Goal: Task Accomplishment & Management: Manage account settings

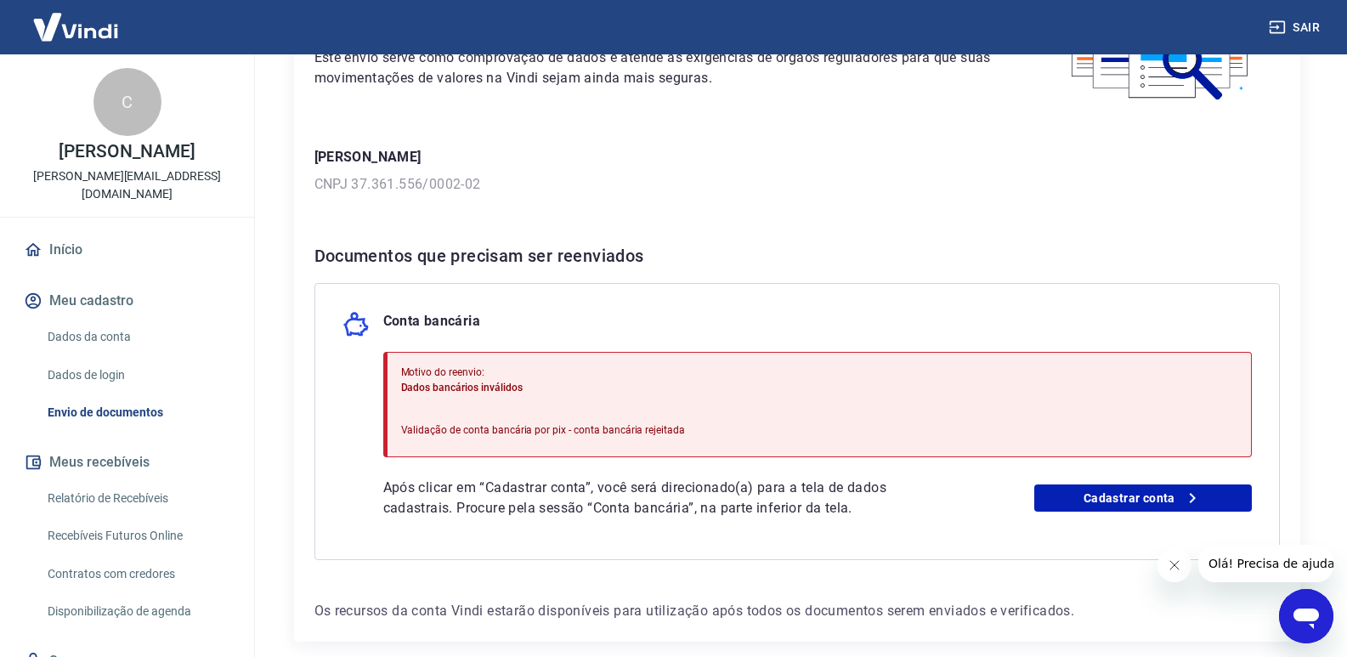
scroll to position [248, 0]
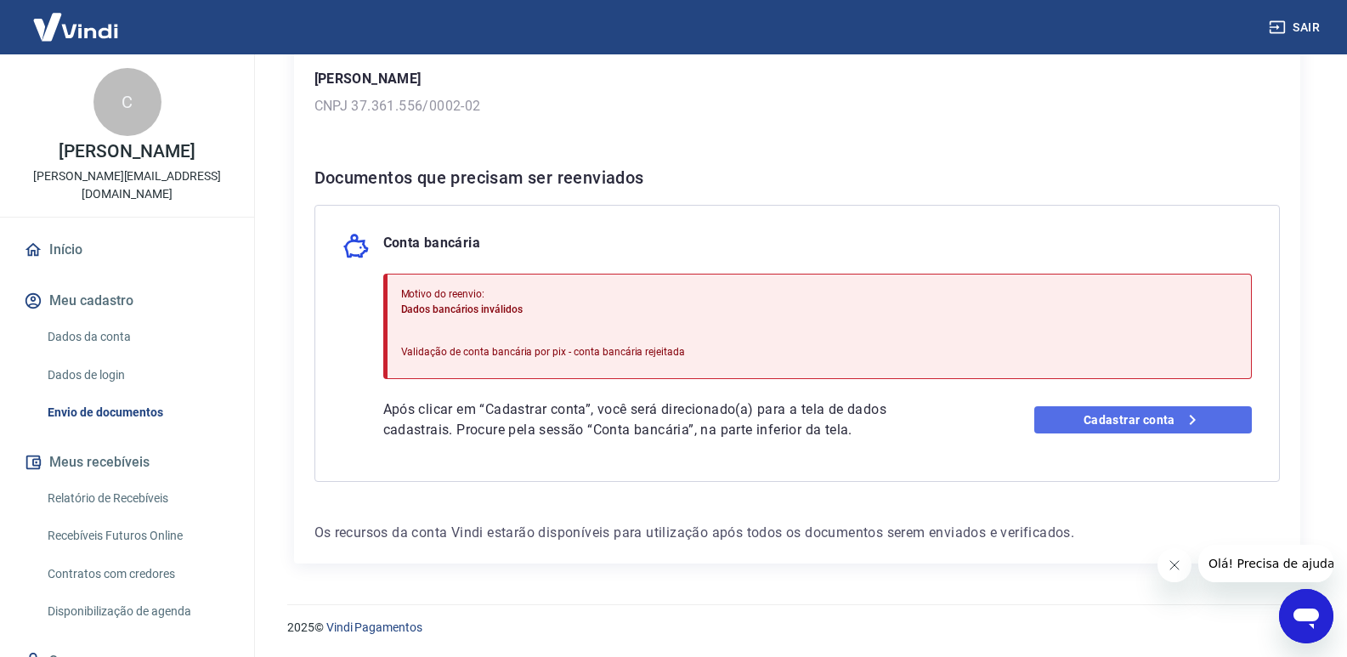
click at [1151, 423] on link "Cadastrar conta" at bounding box center [1144, 419] width 218 height 27
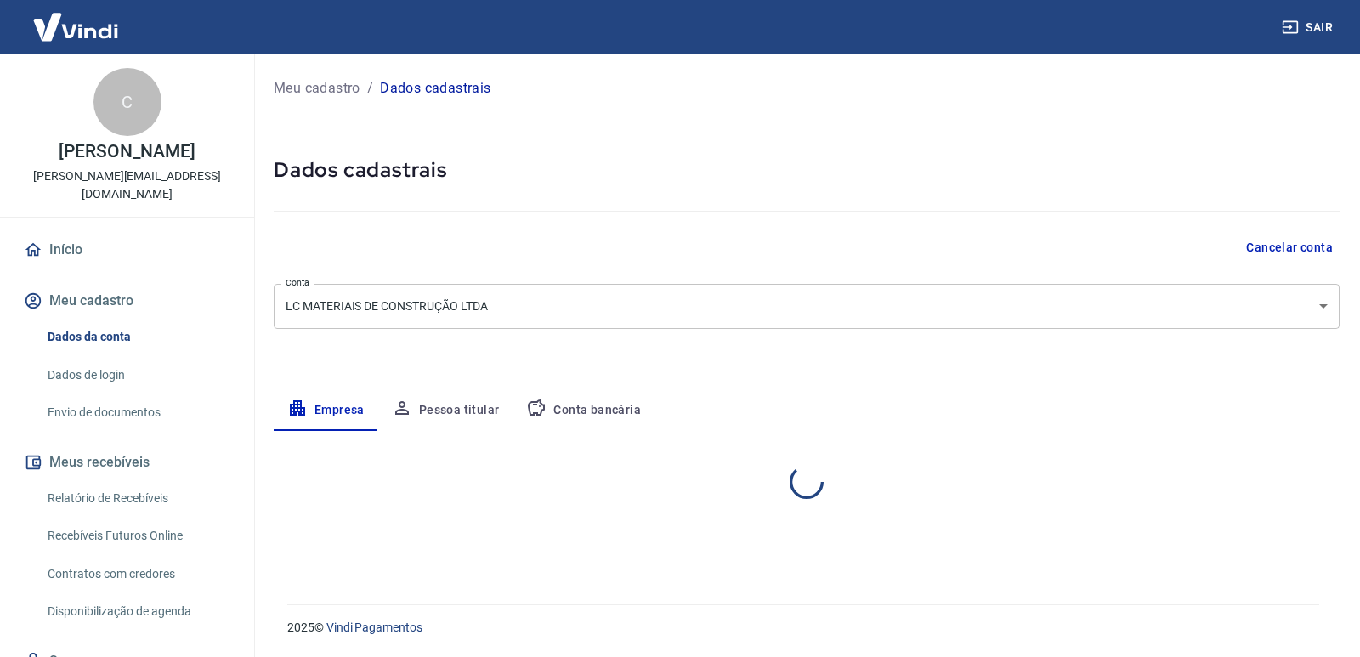
select select "MG"
select select "business"
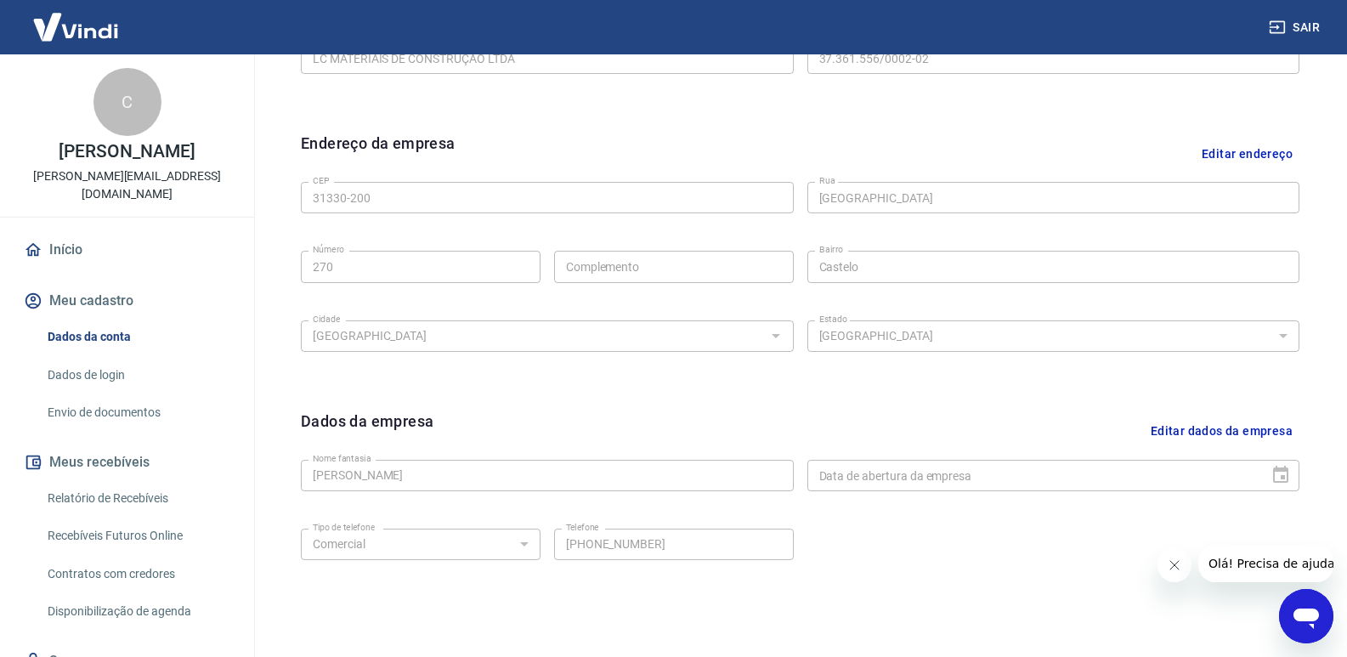
scroll to position [569, 0]
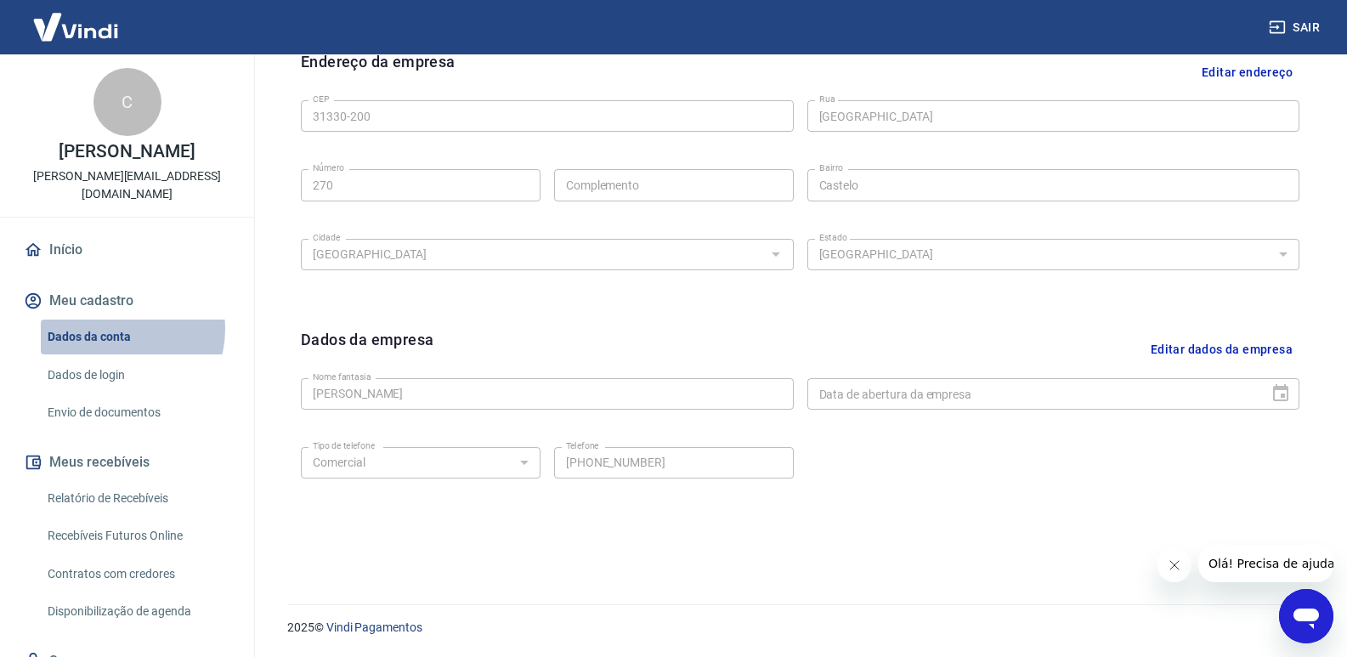
click at [118, 329] on link "Dados da conta" at bounding box center [137, 337] width 193 height 35
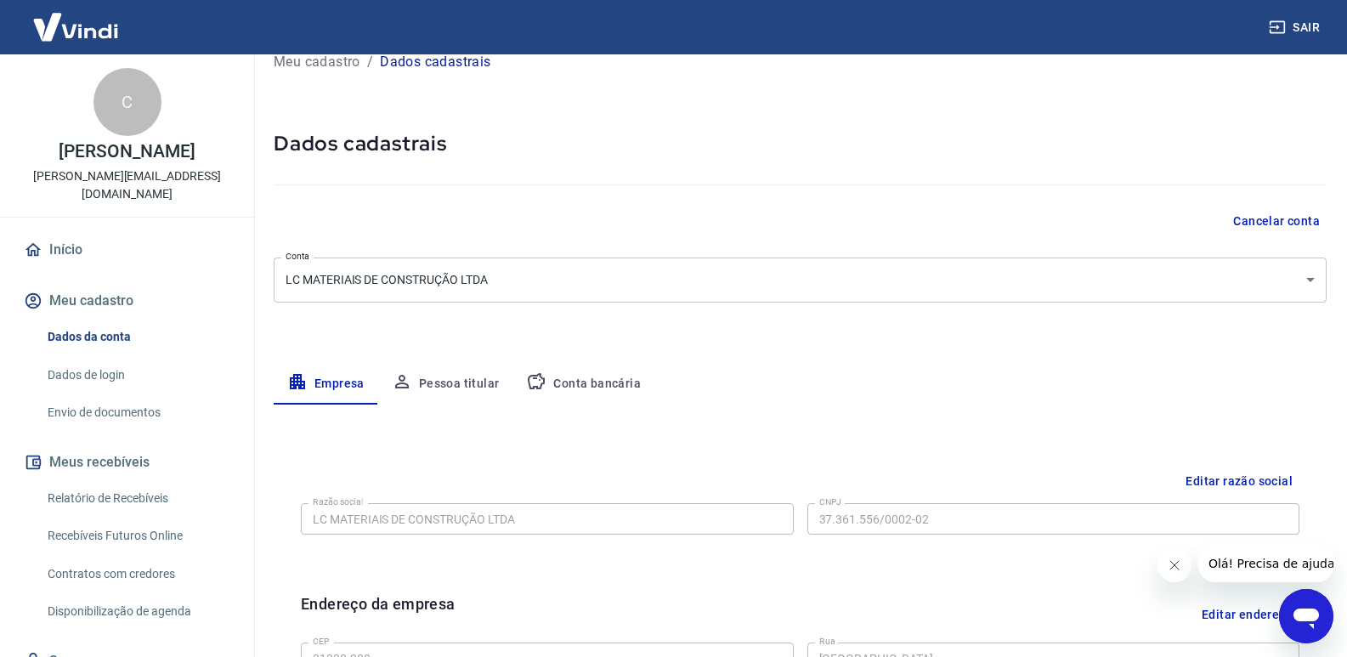
scroll to position [0, 0]
